Goal: Transaction & Acquisition: Subscribe to service/newsletter

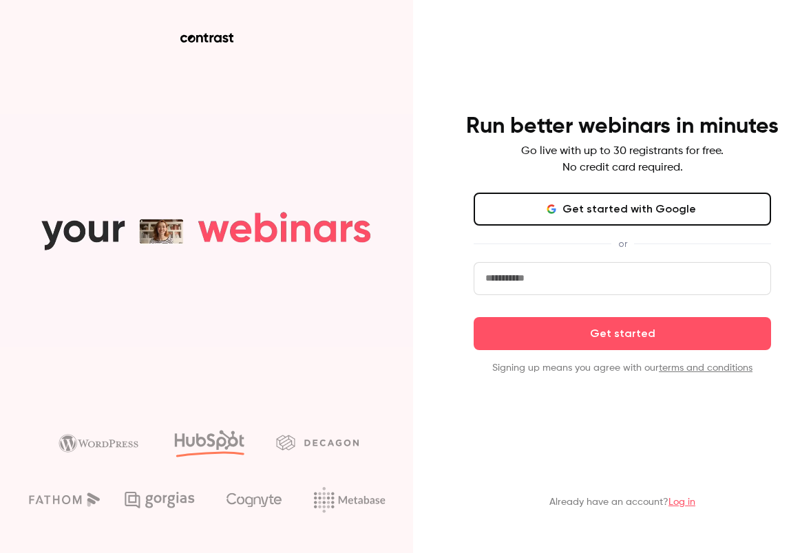
click at [527, 204] on button "Get started with Google" at bounding box center [622, 209] width 297 height 33
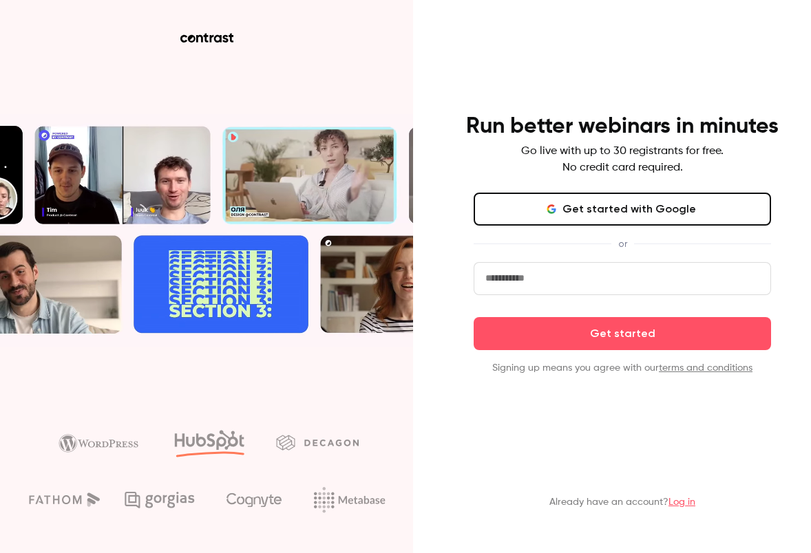
click at [527, 204] on button "Get started with Google" at bounding box center [622, 209] width 297 height 33
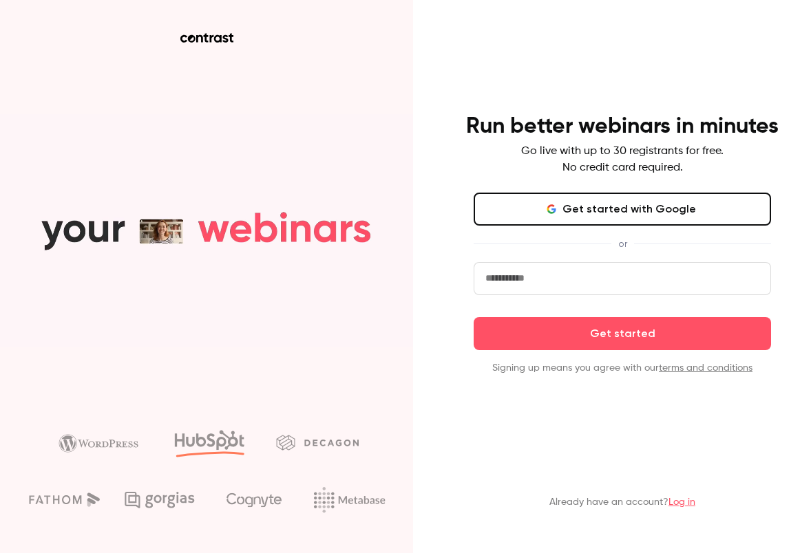
click at [595, 213] on button "Get started with Google" at bounding box center [622, 209] width 297 height 33
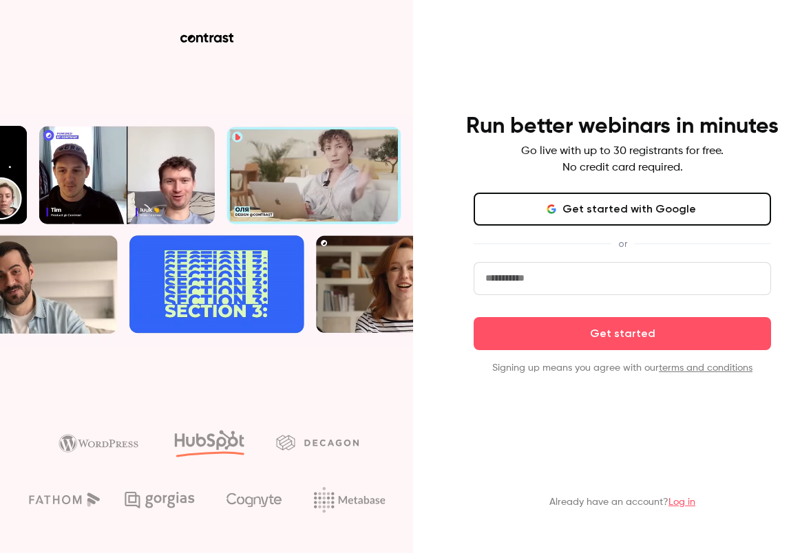
click at [546, 204] on button "Get started with Google" at bounding box center [622, 209] width 297 height 33
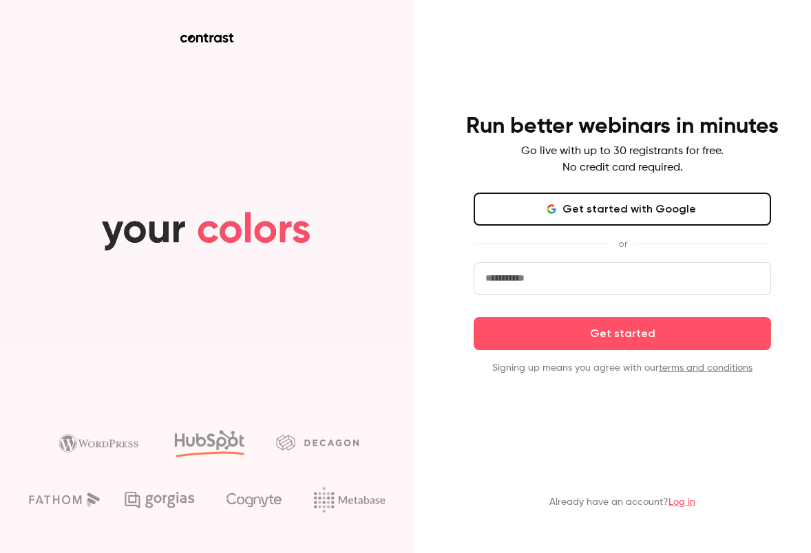
click at [546, 204] on button "Get started with Google" at bounding box center [622, 209] width 297 height 33
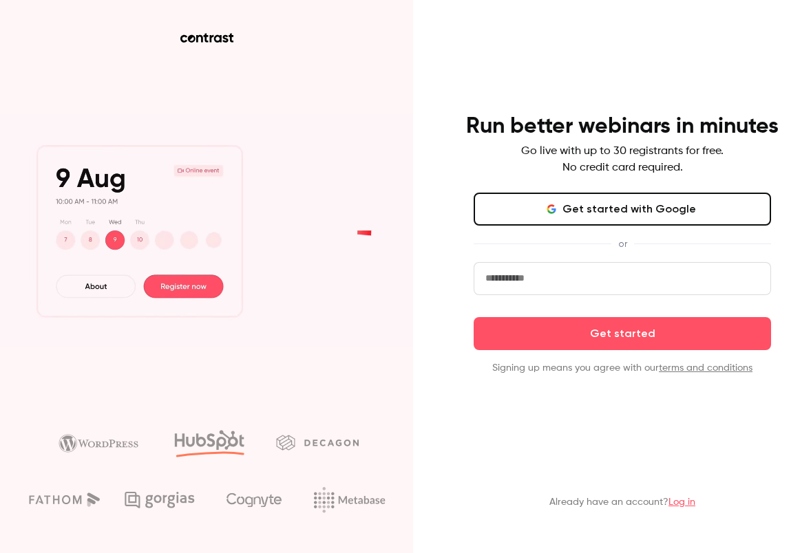
click at [546, 204] on button "Get started with Google" at bounding box center [622, 209] width 297 height 33
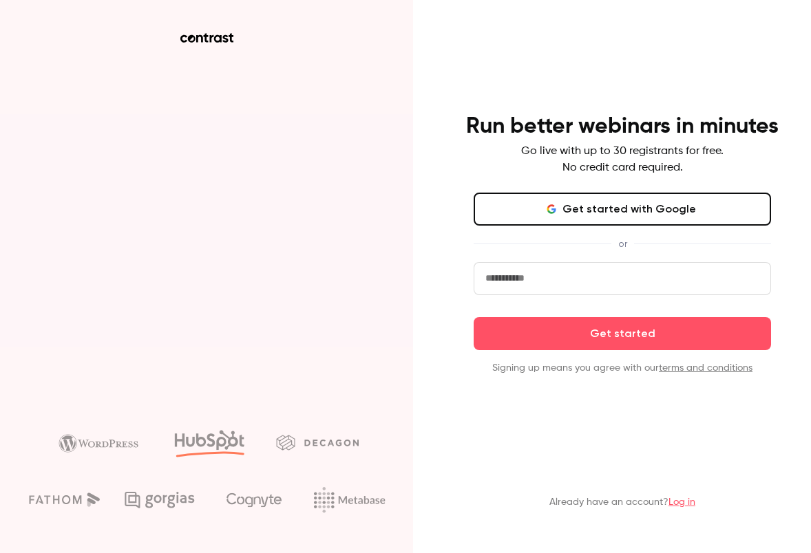
click at [509, 211] on button "Get started with Google" at bounding box center [622, 209] width 297 height 33
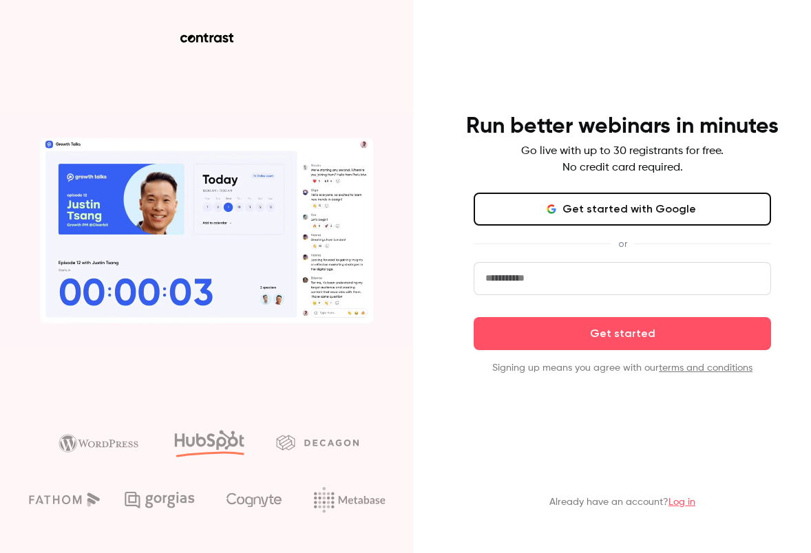
click at [509, 211] on button "Get started with Google" at bounding box center [622, 209] width 297 height 33
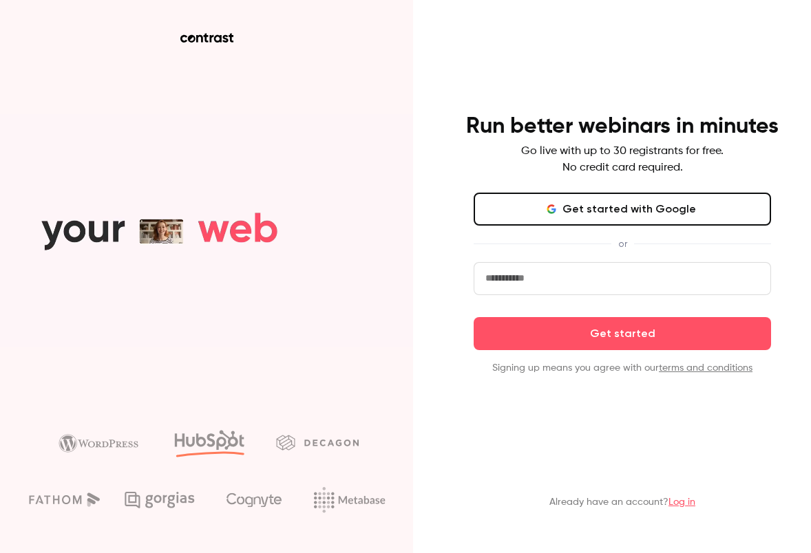
click at [546, 212] on button "Get started with Google" at bounding box center [622, 209] width 297 height 33
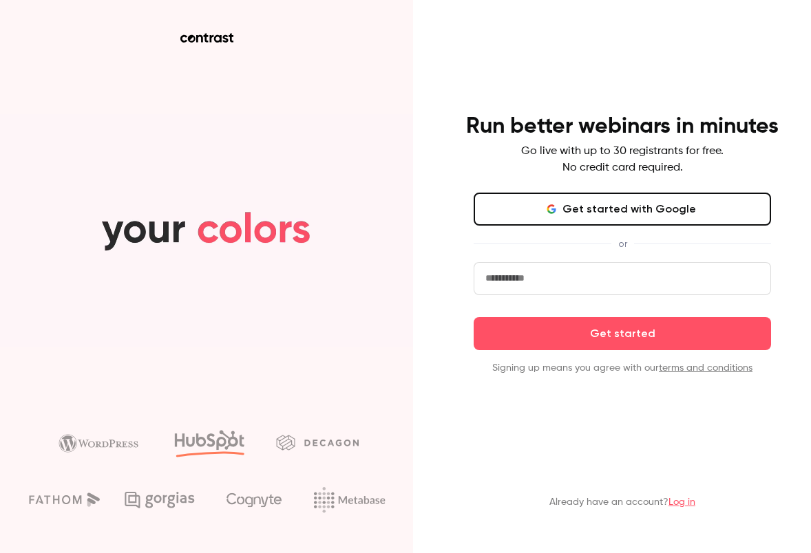
click at [546, 212] on button "Get started with Google" at bounding box center [622, 209] width 297 height 33
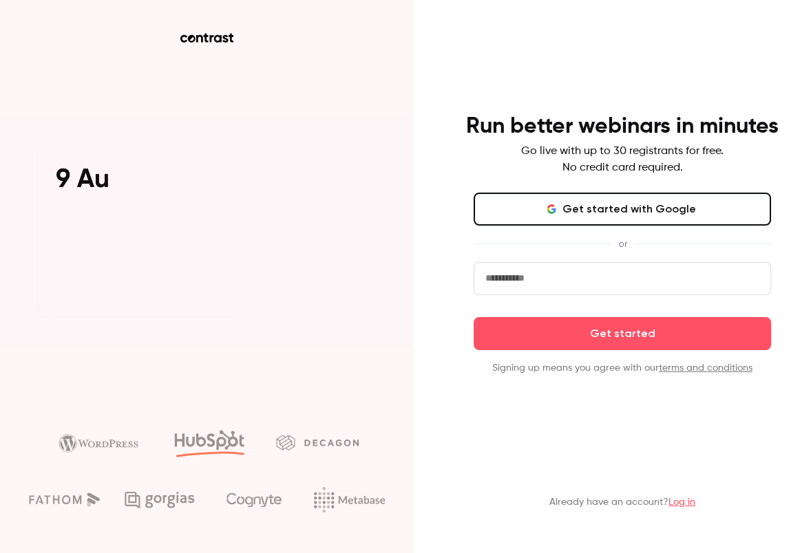
click at [546, 212] on button "Get started with Google" at bounding box center [622, 209] width 297 height 33
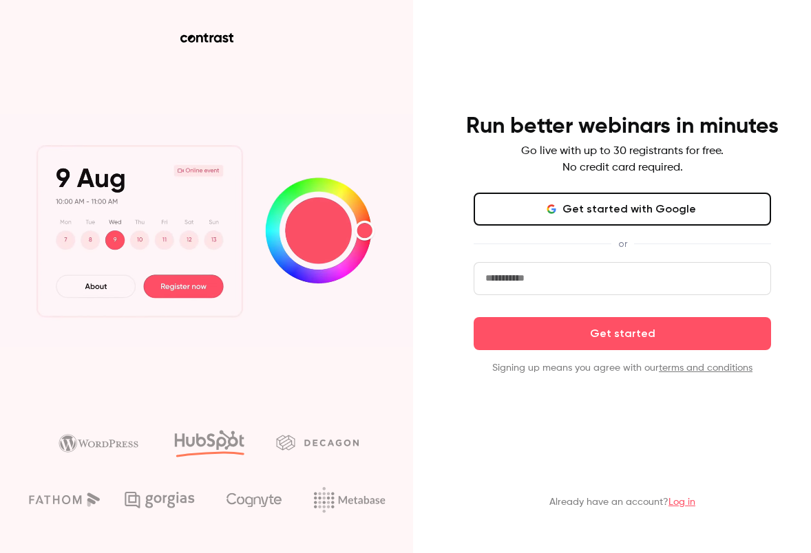
click at [546, 212] on button "Get started with Google" at bounding box center [622, 209] width 297 height 33
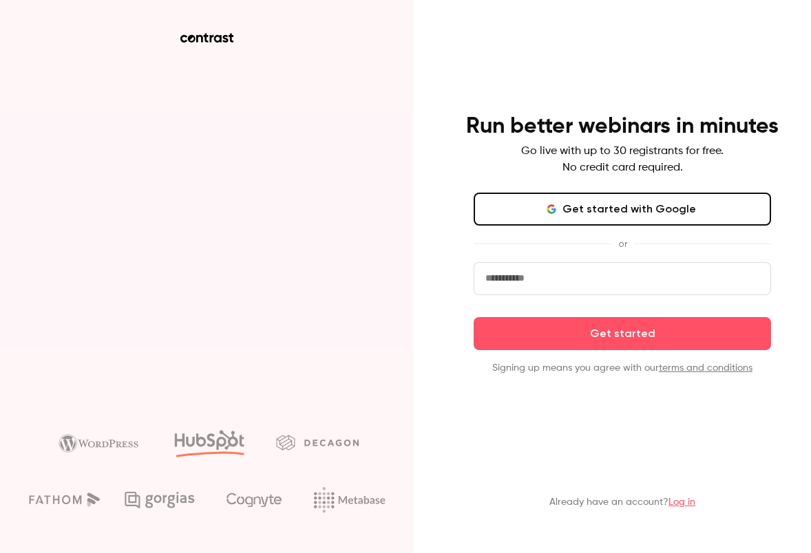
click at [546, 212] on button "Get started with Google" at bounding box center [622, 209] width 297 height 33
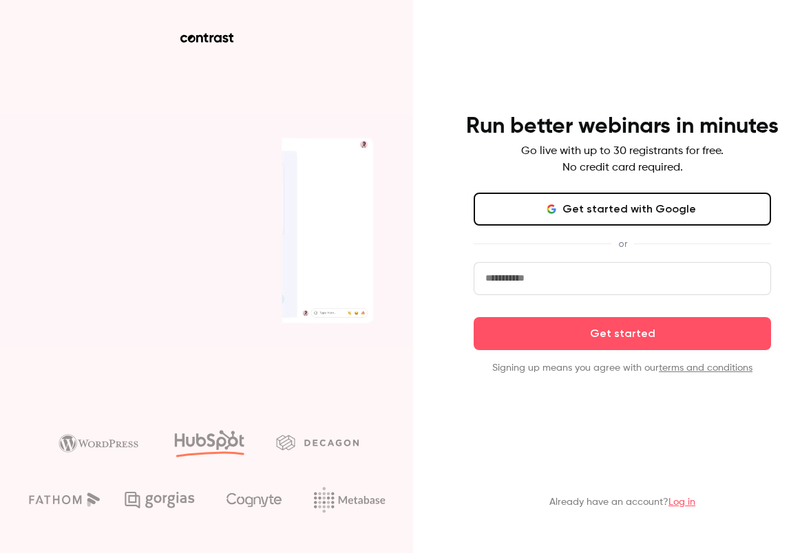
click at [546, 212] on button "Get started with Google" at bounding box center [622, 209] width 297 height 33
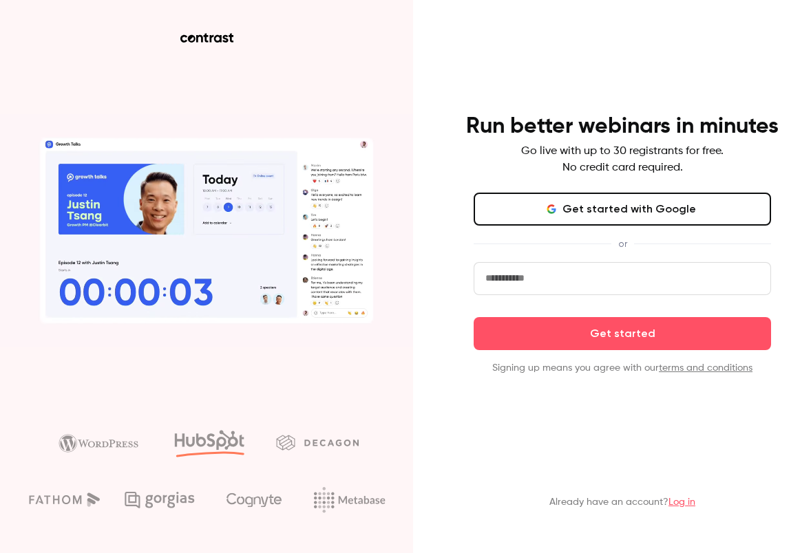
click at [546, 212] on button "Get started with Google" at bounding box center [622, 209] width 297 height 33
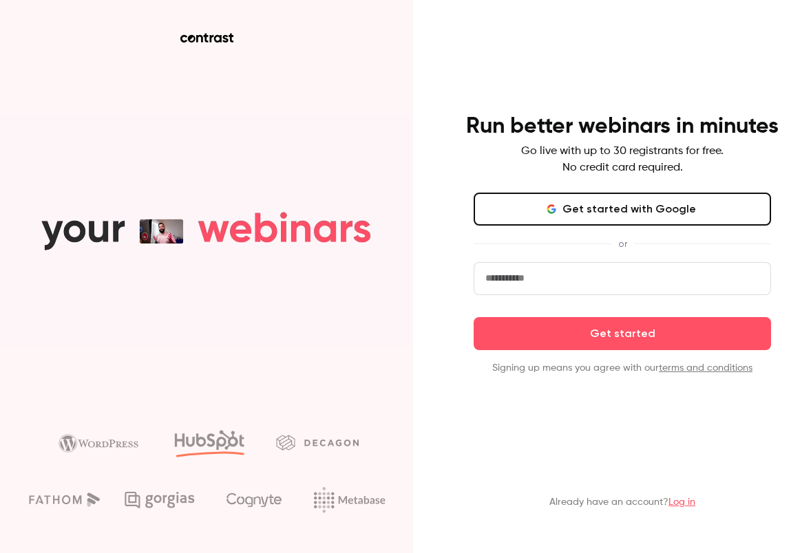
click at [551, 206] on icon "button" at bounding box center [551, 209] width 11 height 11
drag, startPoint x: 551, startPoint y: 206, endPoint x: 224, endPoint y: 49, distance: 362.0
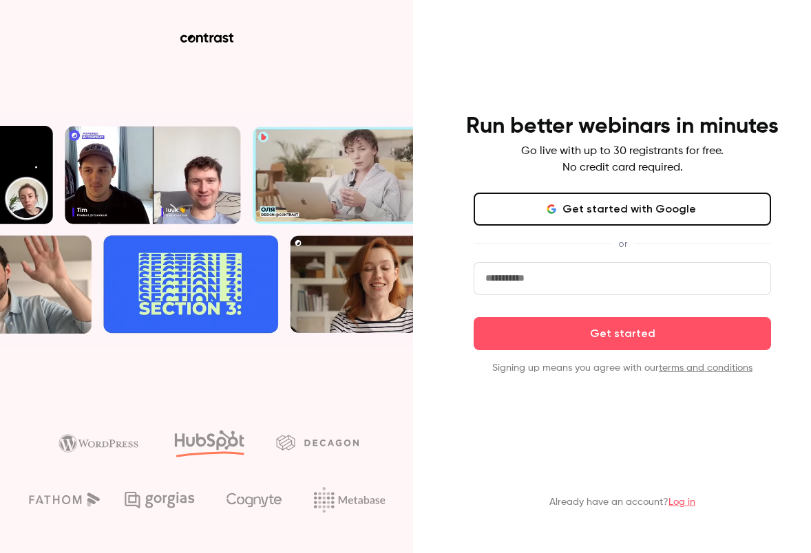
click at [227, 52] on div "Run better webinars in minutes Go live with up to 30 registrants for free. No c…" at bounding box center [405, 276] width 811 height 553
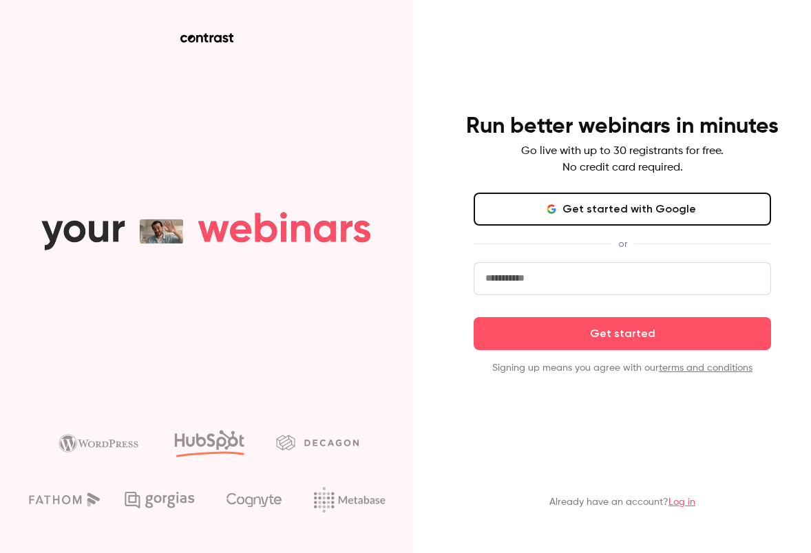
click at [529, 209] on button "Get started with Google" at bounding box center [622, 209] width 297 height 33
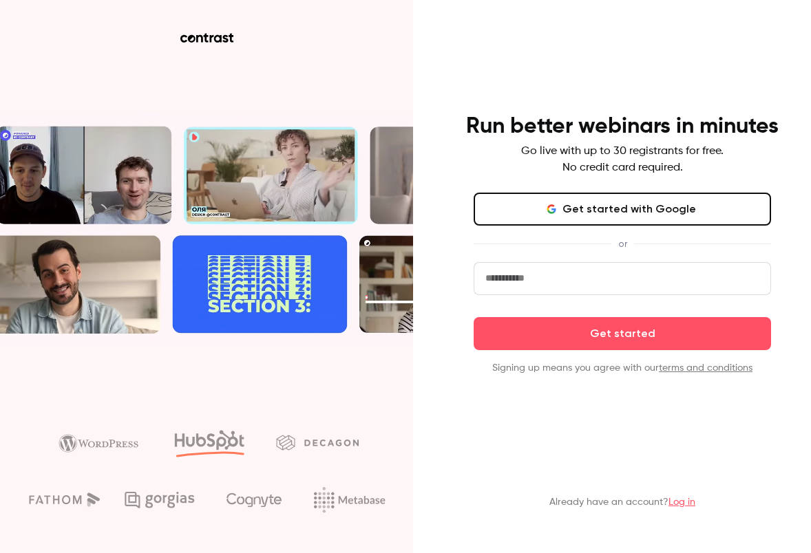
click at [510, 206] on button "Get started with Google" at bounding box center [622, 209] width 297 height 33
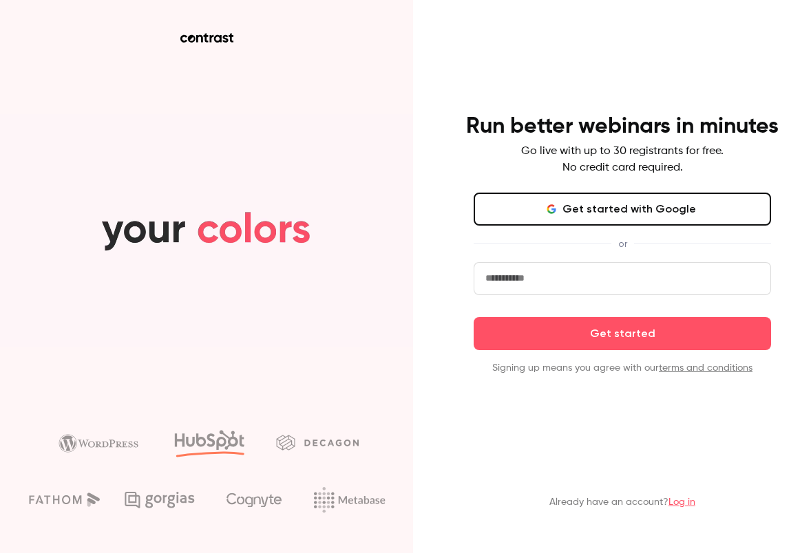
click at [510, 206] on button "Get started with Google" at bounding box center [622, 209] width 297 height 33
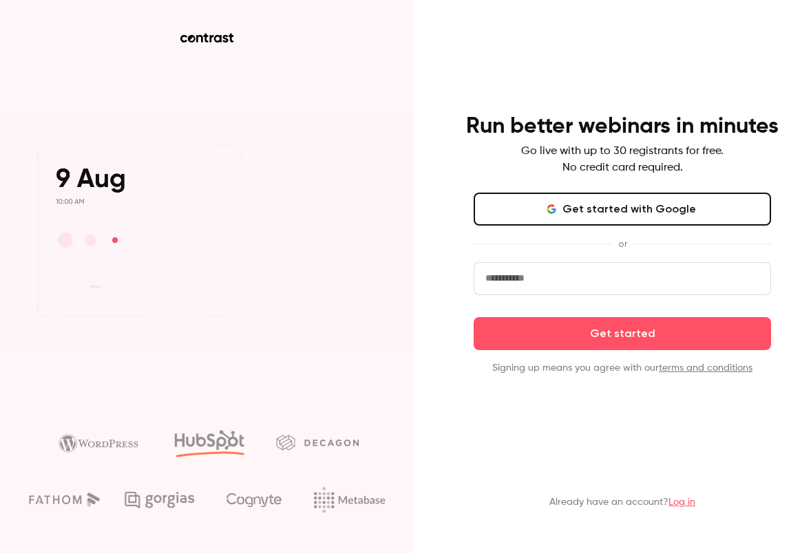
click at [510, 206] on button "Get started with Google" at bounding box center [622, 209] width 297 height 33
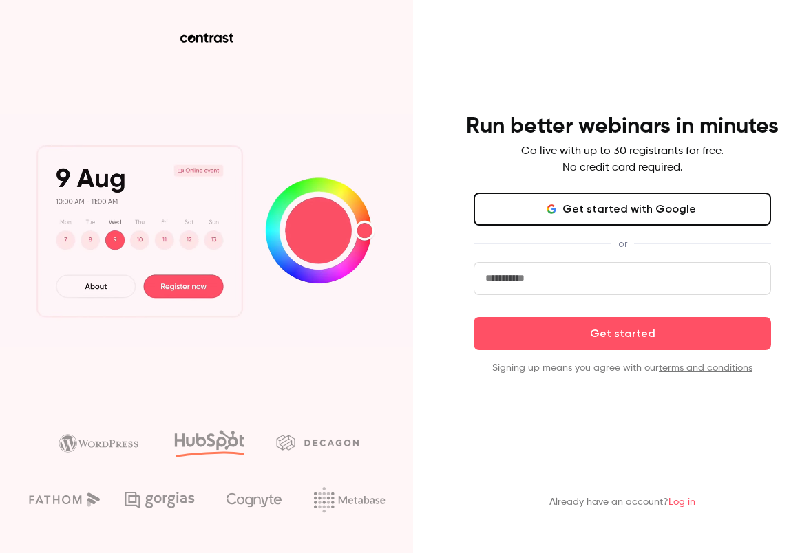
click at [510, 206] on button "Get started with Google" at bounding box center [622, 209] width 297 height 33
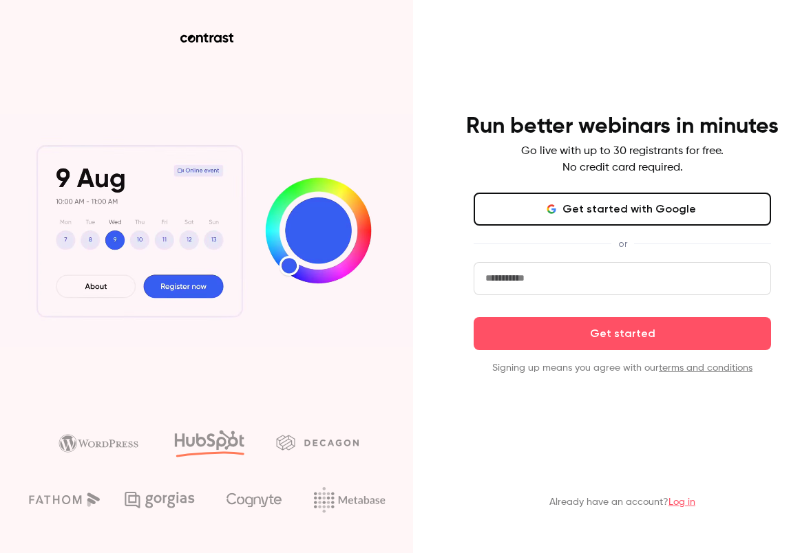
click at [510, 206] on button "Get started with Google" at bounding box center [622, 209] width 297 height 33
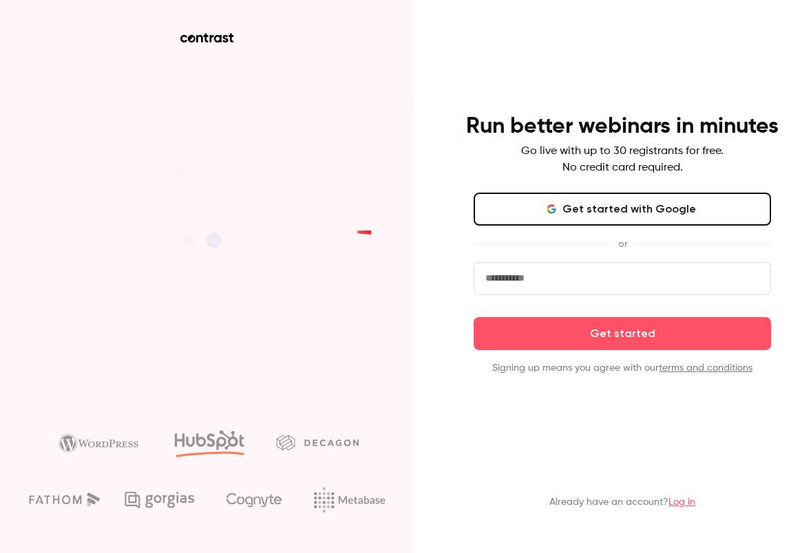
click at [510, 206] on button "Get started with Google" at bounding box center [622, 209] width 297 height 33
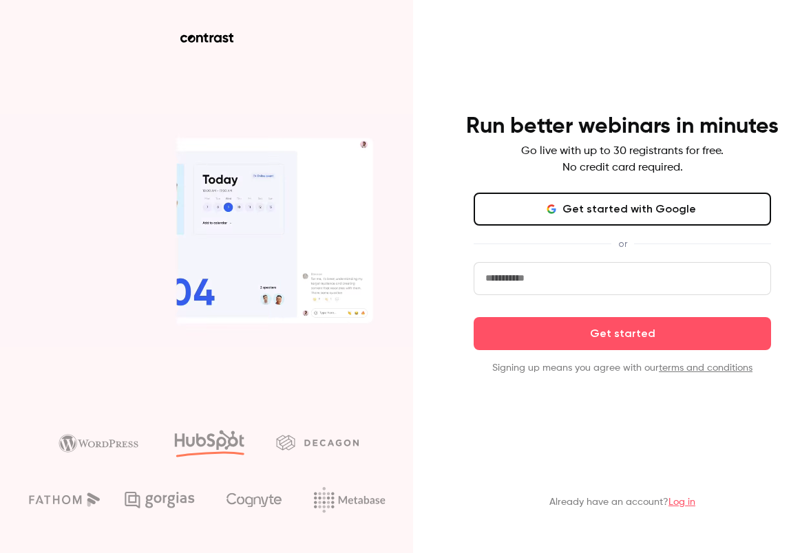
click at [510, 206] on button "Get started with Google" at bounding box center [622, 209] width 297 height 33
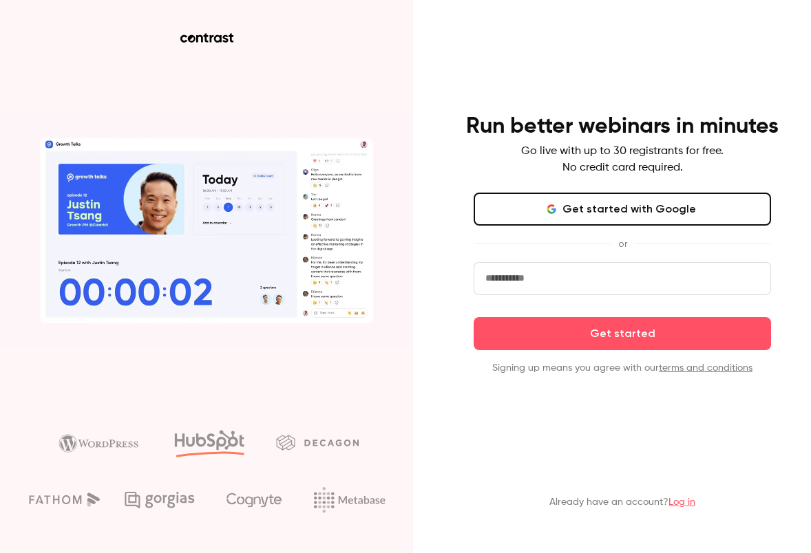
click at [510, 206] on button "Get started with Google" at bounding box center [622, 209] width 297 height 33
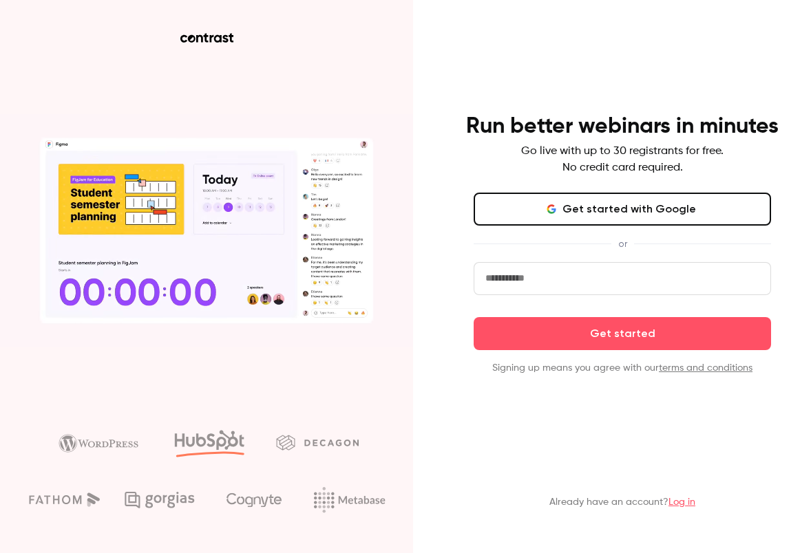
click at [510, 206] on button "Get started with Google" at bounding box center [622, 209] width 297 height 33
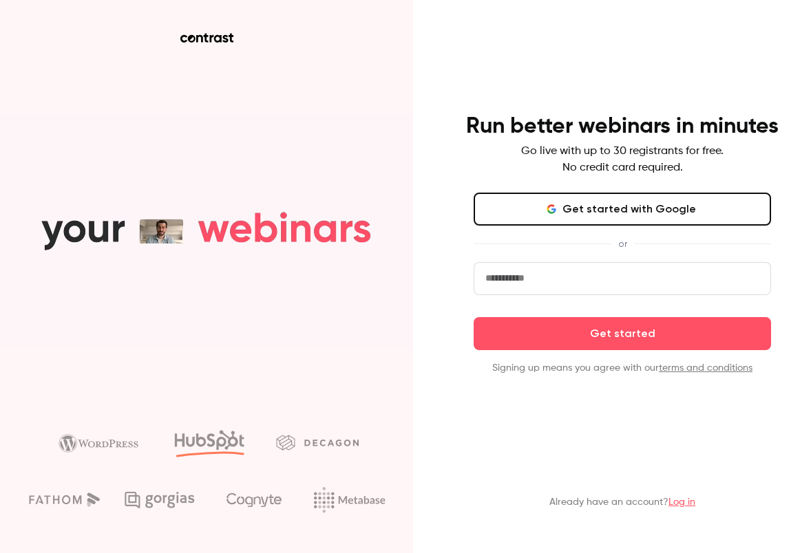
click at [510, 206] on button "Get started with Google" at bounding box center [622, 209] width 297 height 33
click at [619, 217] on button "Get started with Google" at bounding box center [622, 209] width 297 height 33
